Goal: Task Accomplishment & Management: Complete application form

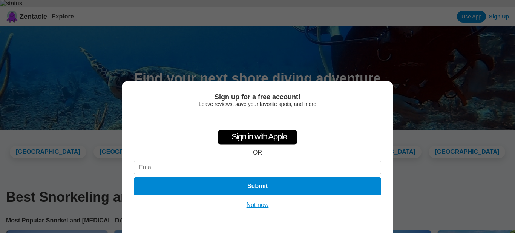
click at [406, 105] on div "Sign up for a free account! Leave reviews, save your favorite spots, and more …" at bounding box center [257, 116] width 515 height 233
click at [255, 209] on div "Sign up for a free account! Leave reviews, save your favorite spots, and more …" at bounding box center [257, 157] width 271 height 152
click at [258, 206] on button "Not now" at bounding box center [257, 205] width 27 height 8
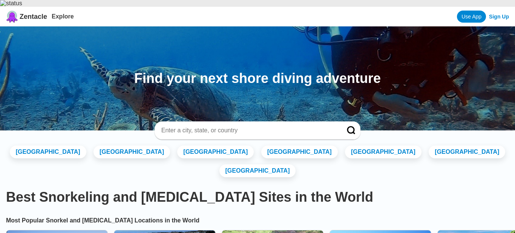
click at [497, 14] on link "Sign Up" at bounding box center [499, 17] width 20 height 6
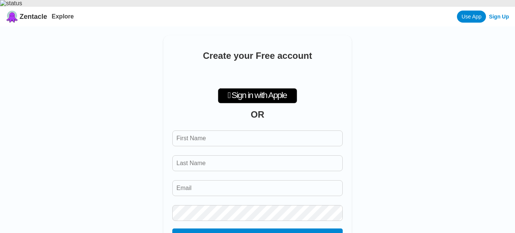
click at [202, 138] on input "First Name" at bounding box center [257, 138] width 170 height 16
paste input "Pacificortez Sailing SA de CV"
drag, startPoint x: 230, startPoint y: 131, endPoint x: 282, endPoint y: 130, distance: 51.3
click at [282, 130] on input "First Name" at bounding box center [257, 138] width 170 height 16
type input "Pacificortez Sailing"
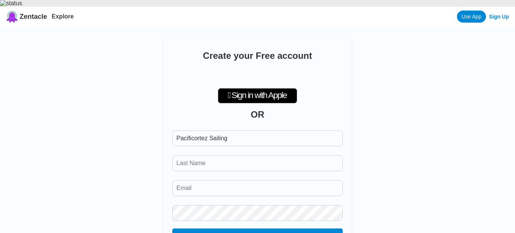
click at [223, 169] on form "Create Account" at bounding box center [257, 186] width 170 height 121
click at [221, 162] on input "Last Name" at bounding box center [257, 163] width 170 height 16
paste input "SA de CV"
type input "SA de CV"
click at [196, 185] on input "Email" at bounding box center [257, 188] width 170 height 16
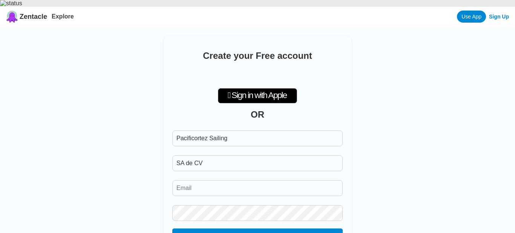
paste input "[EMAIL_ADDRESS][DOMAIN_NAME]"
type input "[EMAIL_ADDRESS][DOMAIN_NAME]"
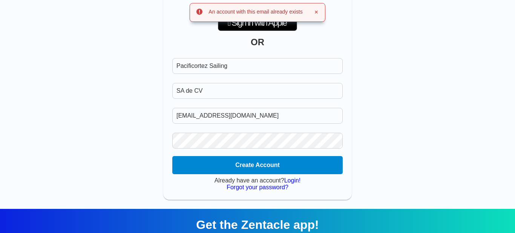
scroll to position [181, 0]
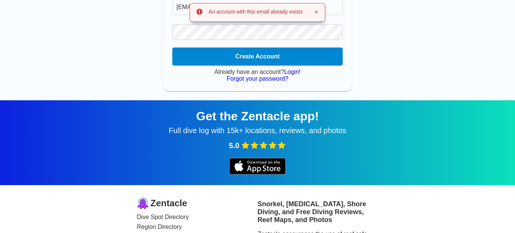
click at [296, 69] on link "Login!" at bounding box center [292, 72] width 17 height 6
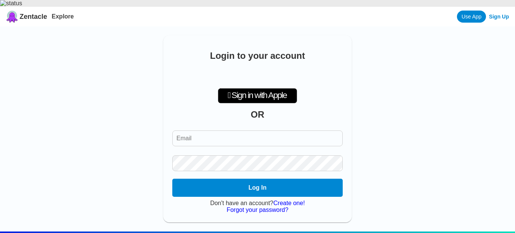
click at [197, 135] on input "Email" at bounding box center [257, 138] width 170 height 16
paste input "[EMAIL_ADDRESS][DOMAIN_NAME]"
type input "[EMAIL_ADDRESS][DOMAIN_NAME]"
click at [262, 179] on button "Log In" at bounding box center [257, 188] width 174 height 18
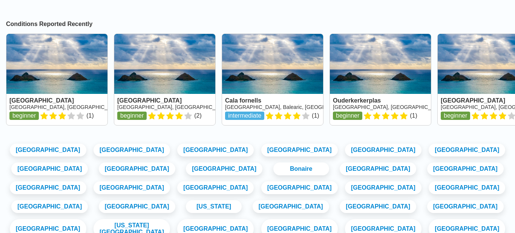
scroll to position [310, 0]
